Goal: Find specific page/section: Find specific page/section

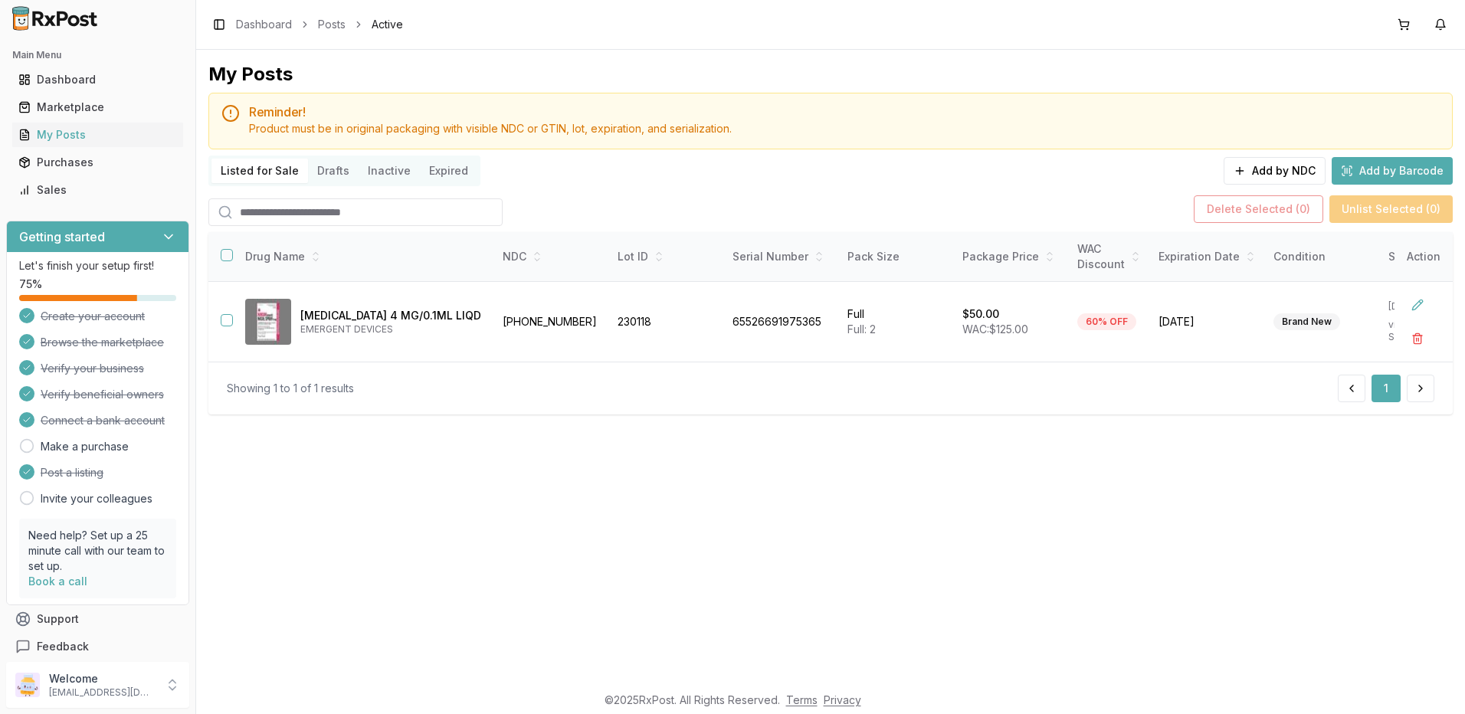
click at [6, 123] on button "My Posts" at bounding box center [97, 135] width 183 height 25
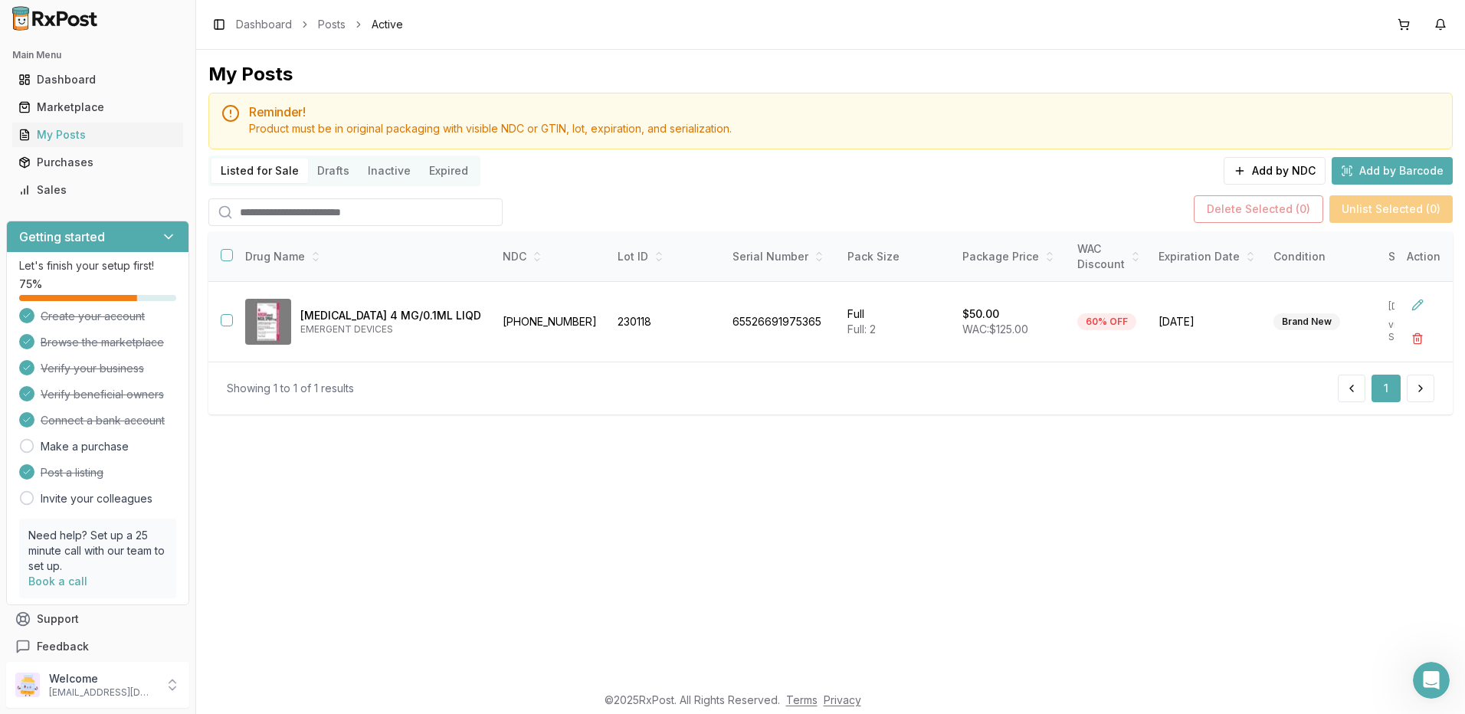
click at [6, 123] on button "My Posts" at bounding box center [97, 135] width 183 height 25
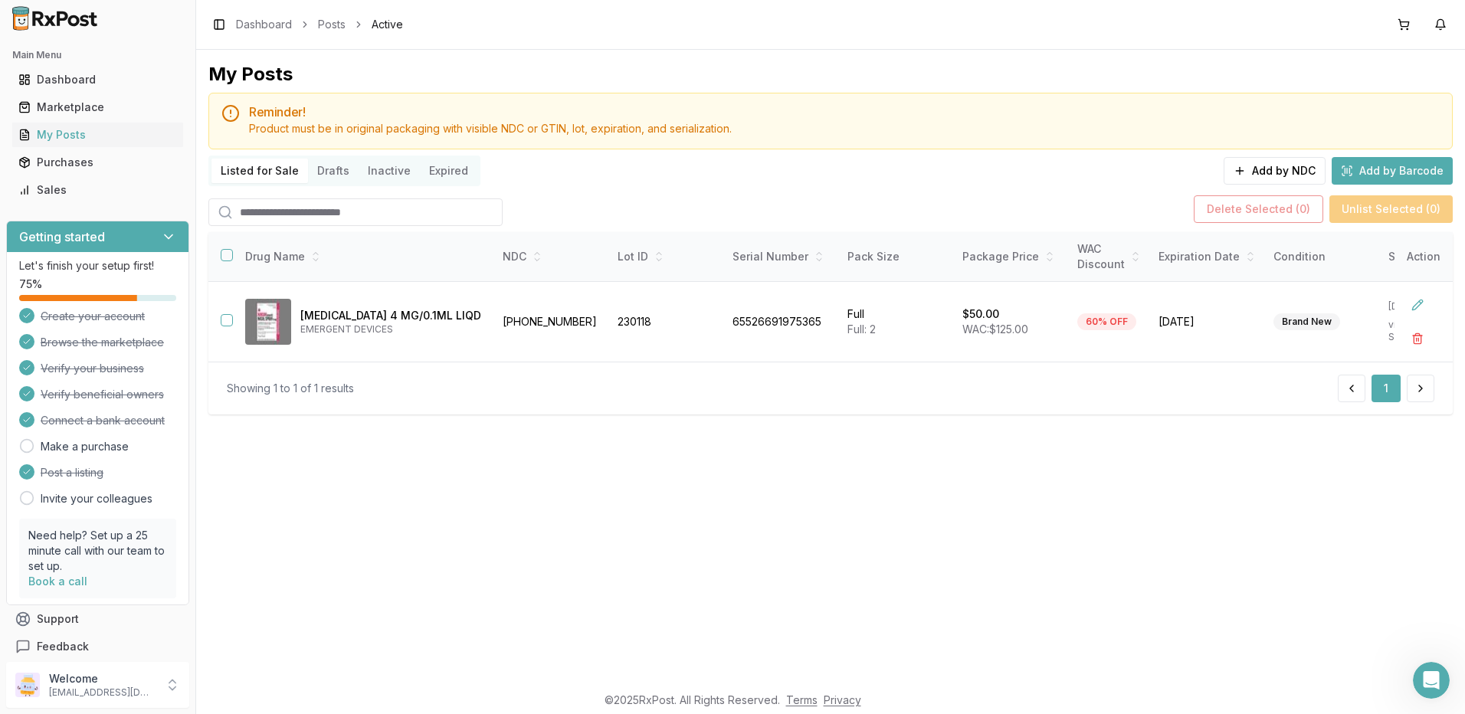
click at [6, 123] on button "My Posts" at bounding box center [97, 135] width 183 height 25
